Goal: Task Accomplishment & Management: Complete application form

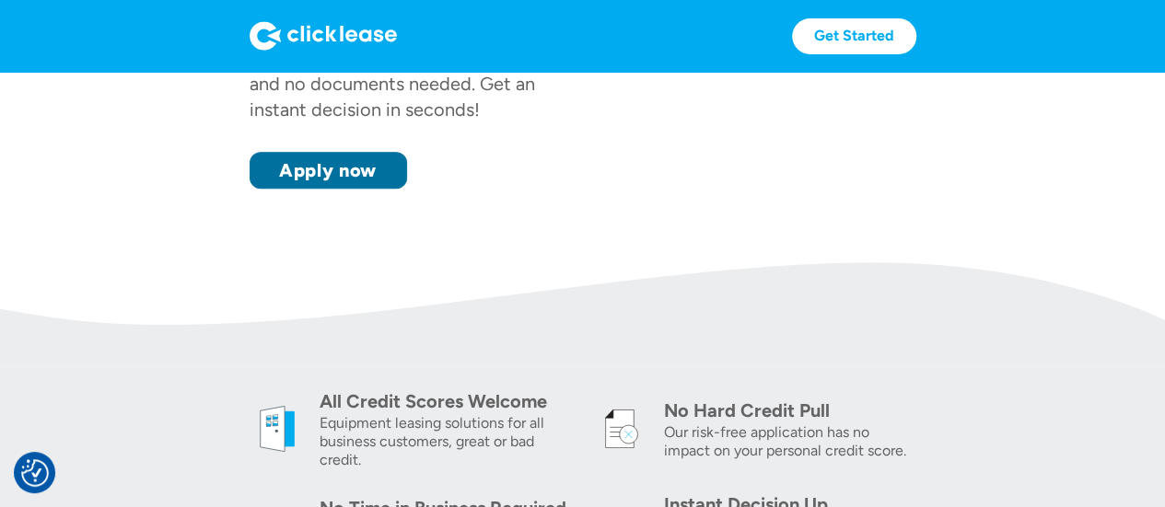
scroll to position [368, 0]
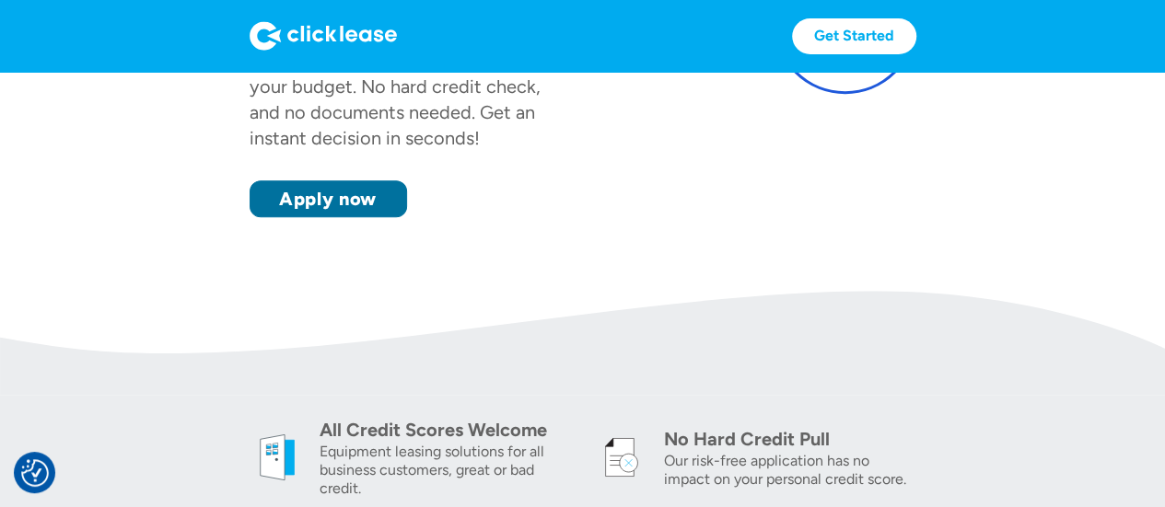
click at [354, 180] on link "Apply now" at bounding box center [327, 198] width 157 height 37
